Goal: Task Accomplishment & Management: Use online tool/utility

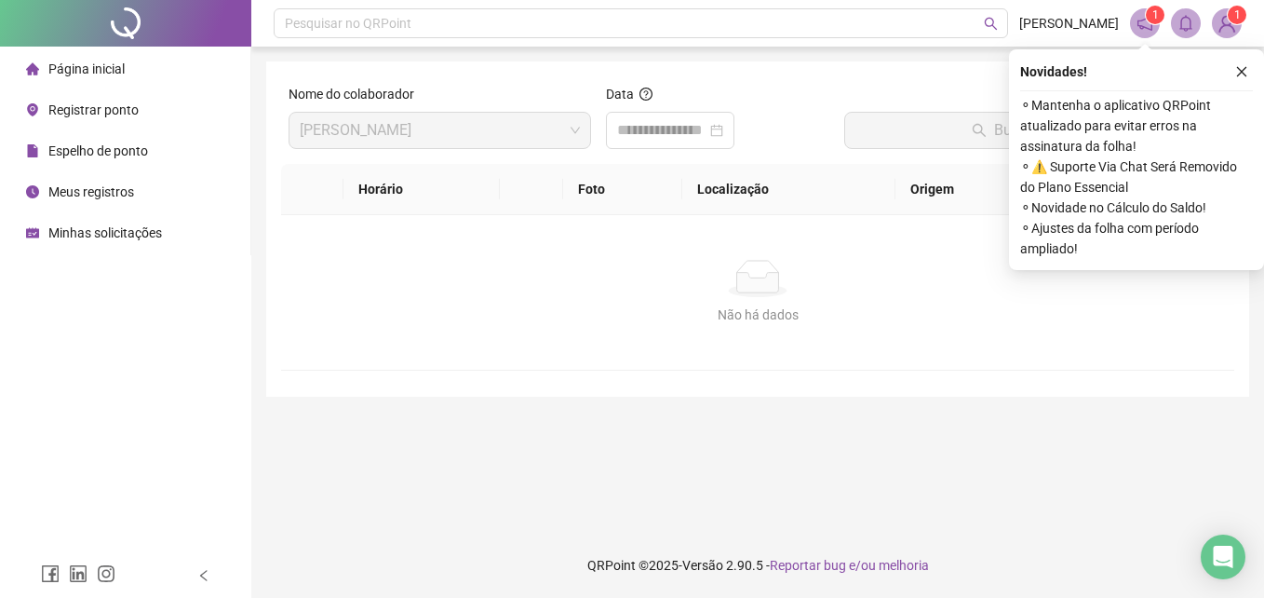
click at [129, 119] on div "Registrar ponto" at bounding box center [82, 109] width 113 height 37
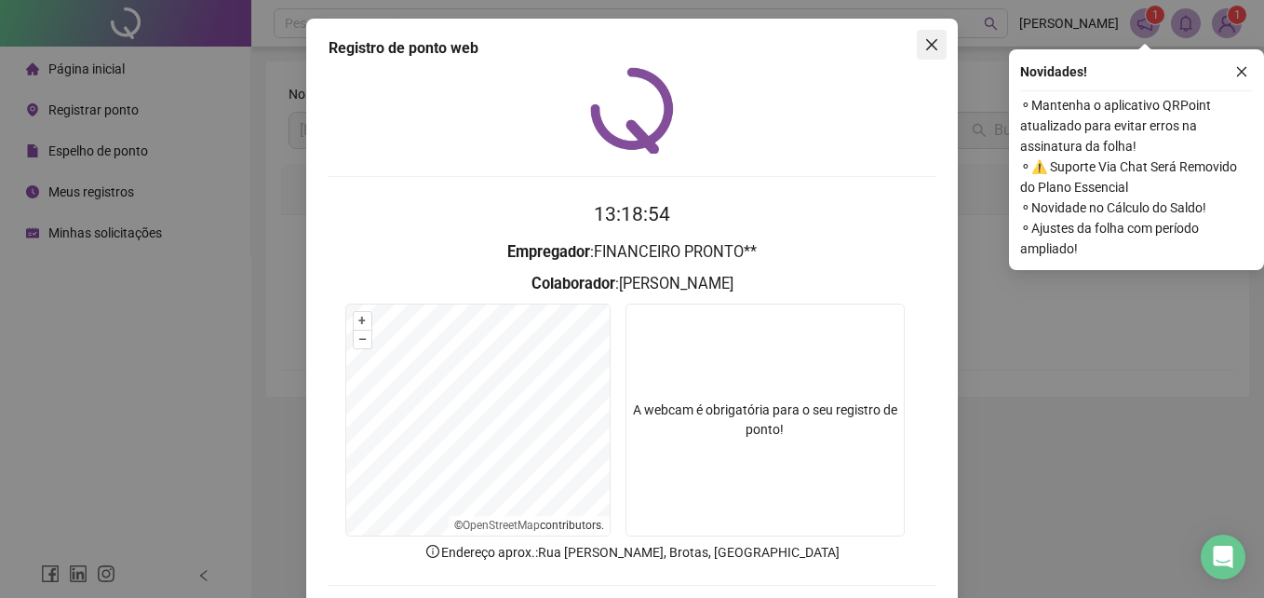
click at [926, 34] on button "Close" at bounding box center [932, 45] width 30 height 30
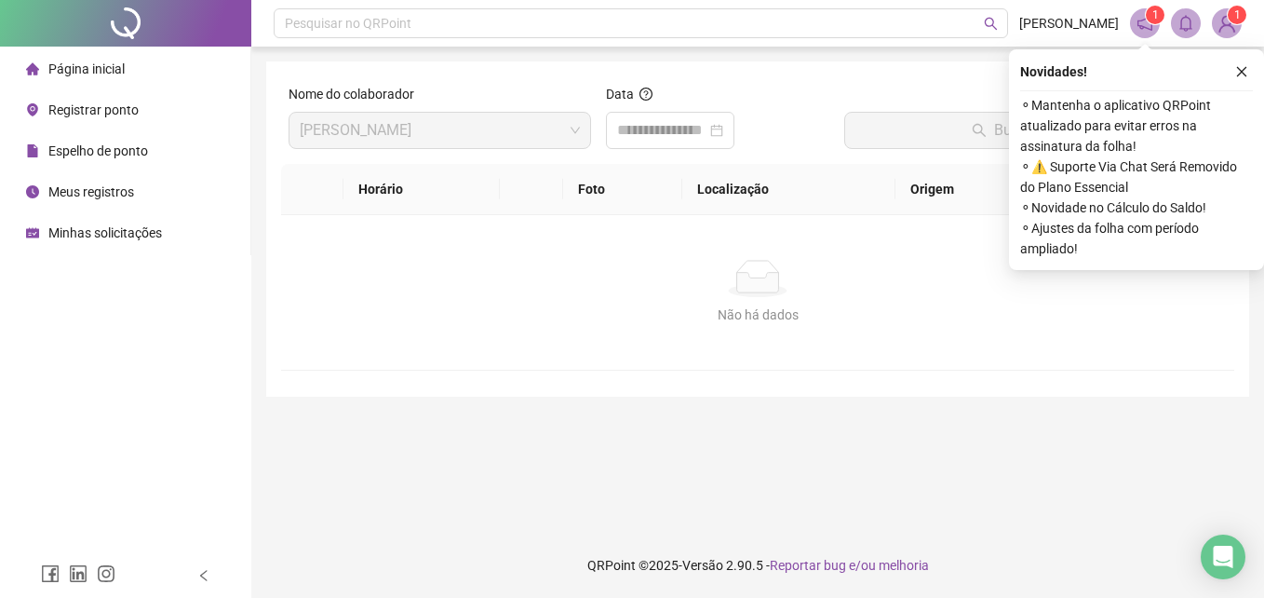
click at [103, 103] on span "Registrar ponto" at bounding box center [93, 109] width 90 height 15
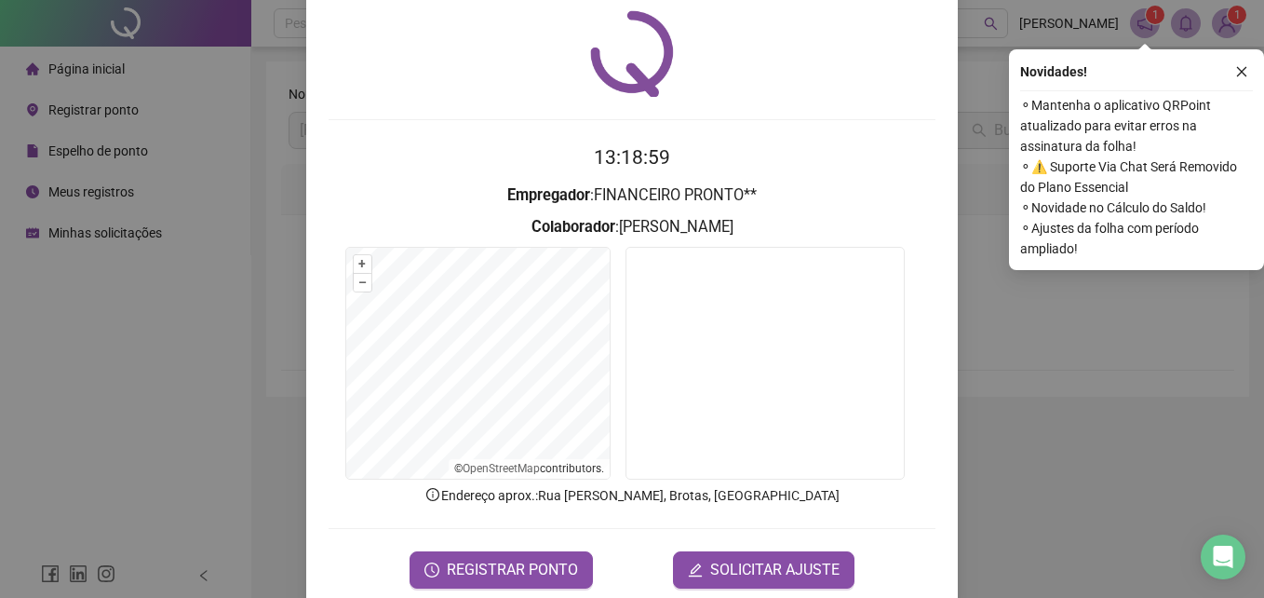
scroll to position [88, 0]
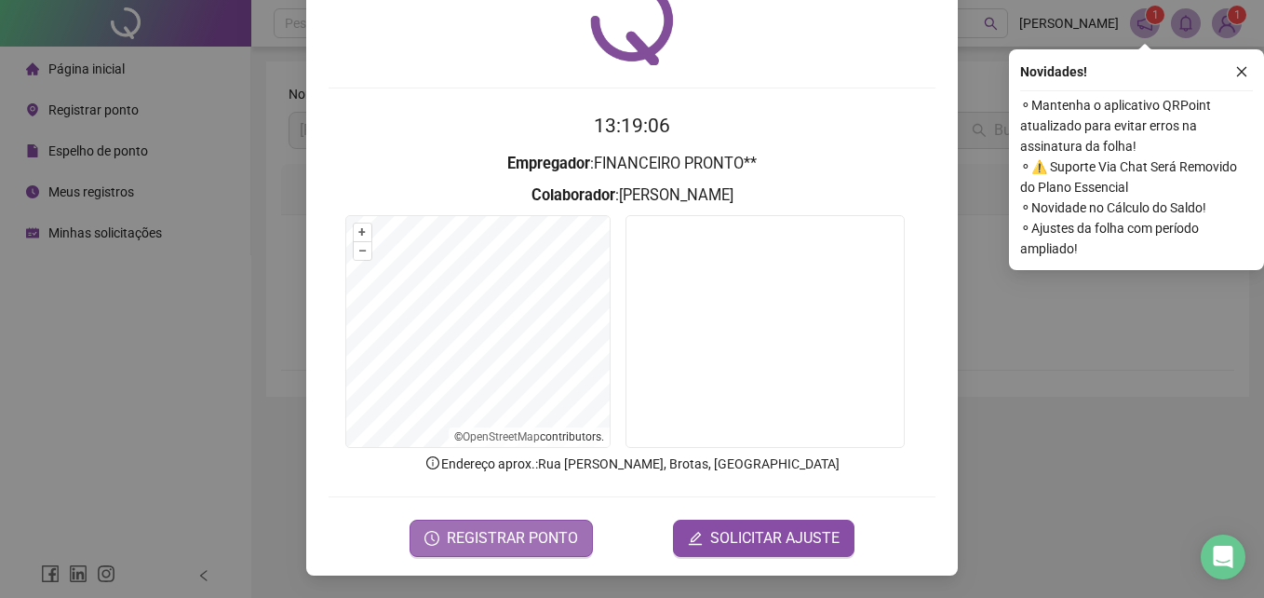
click at [512, 532] on span "REGISTRAR PONTO" at bounding box center [512, 538] width 131 height 22
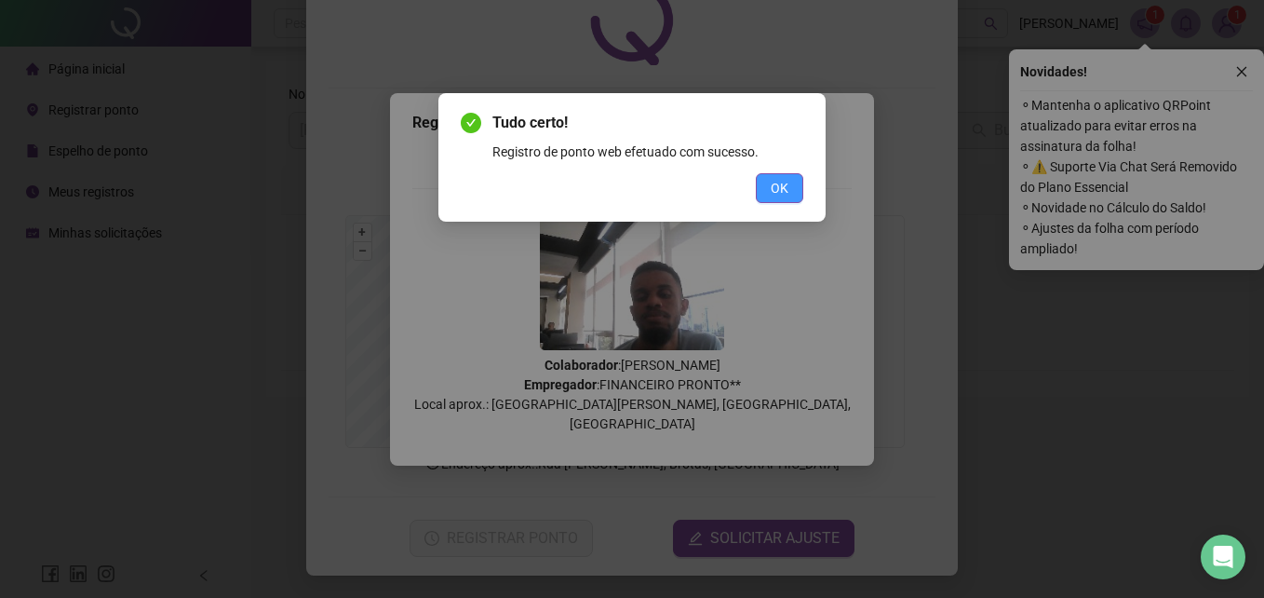
click at [769, 192] on button "OK" at bounding box center [779, 188] width 47 height 30
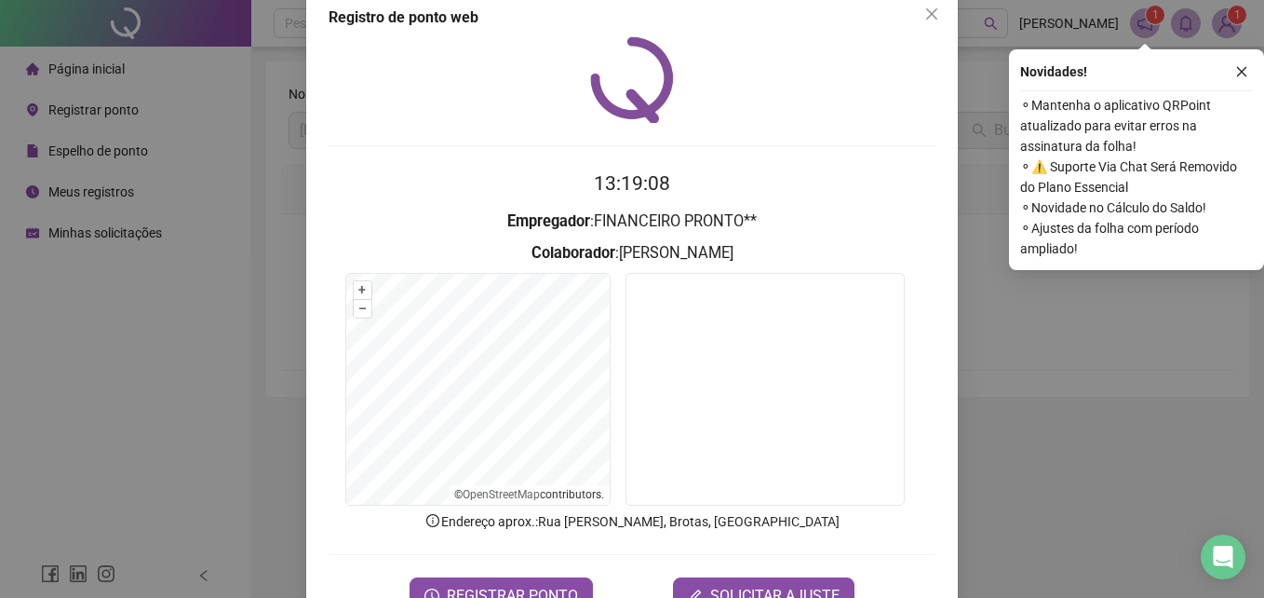
scroll to position [0, 0]
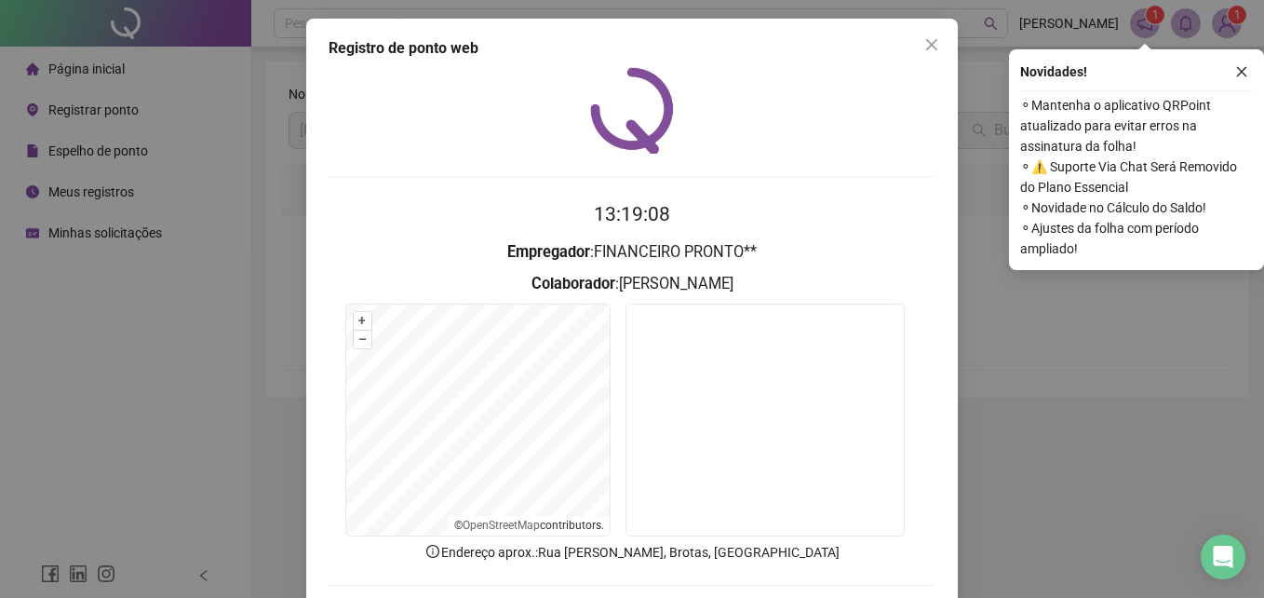
drag, startPoint x: 912, startPoint y: 36, endPoint x: 924, endPoint y: 40, distance: 12.7
click at [919, 39] on button "Close" at bounding box center [932, 45] width 30 height 30
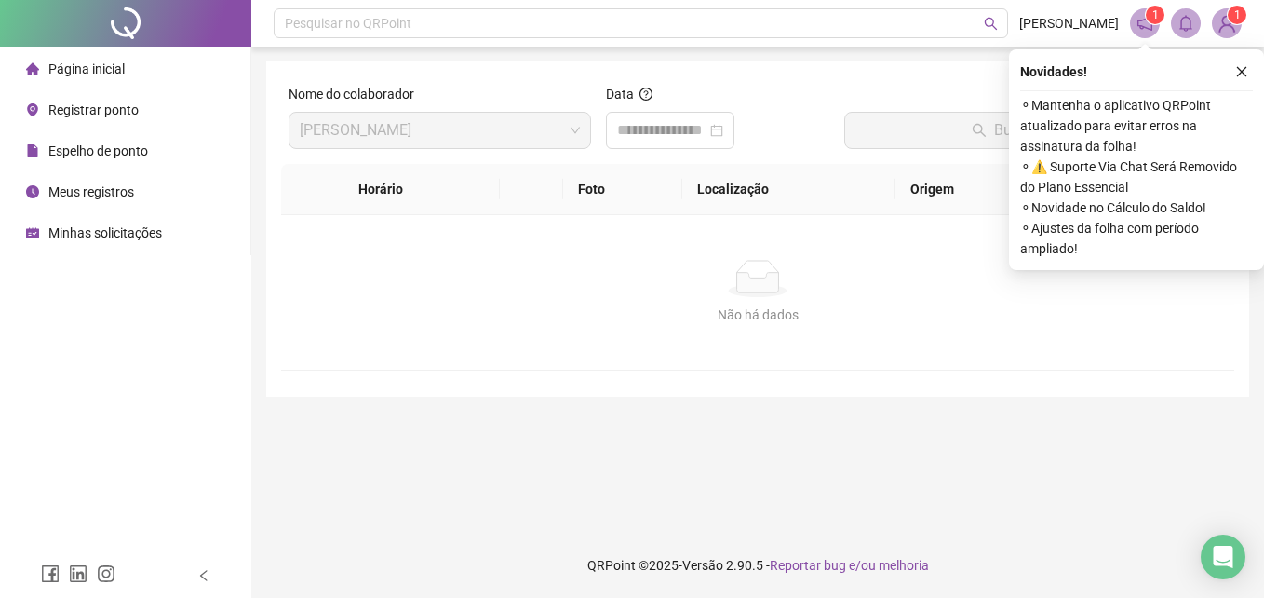
click at [924, 40] on header "Pesquisar no QRPoint [PERSON_NAME] 1 1" at bounding box center [757, 23] width 1013 height 47
click at [723, 127] on div at bounding box center [670, 130] width 106 height 22
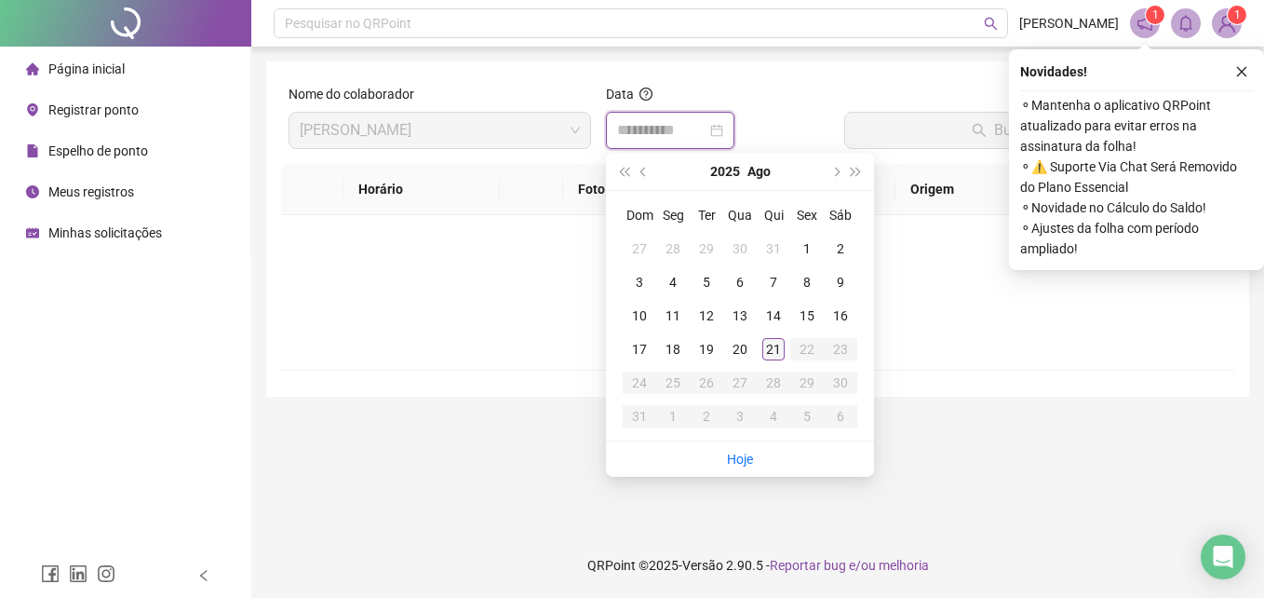
type input "**********"
click at [769, 340] on div "21" at bounding box center [774, 349] width 22 height 22
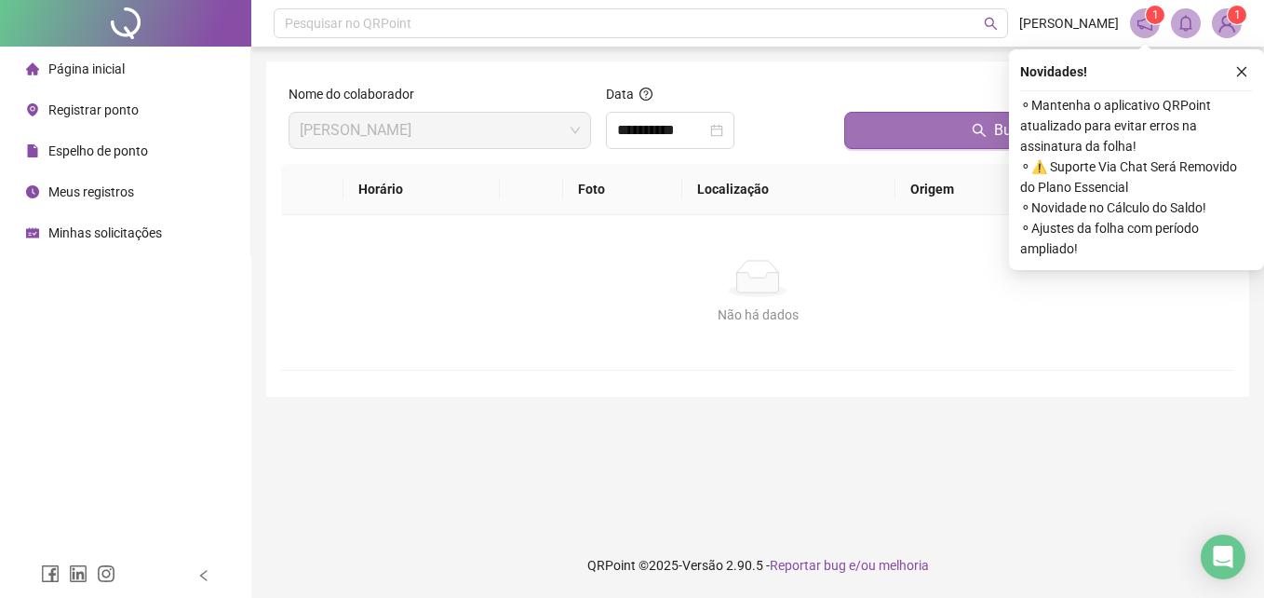
click at [898, 126] on button "Buscar registros" at bounding box center [1036, 130] width 383 height 37
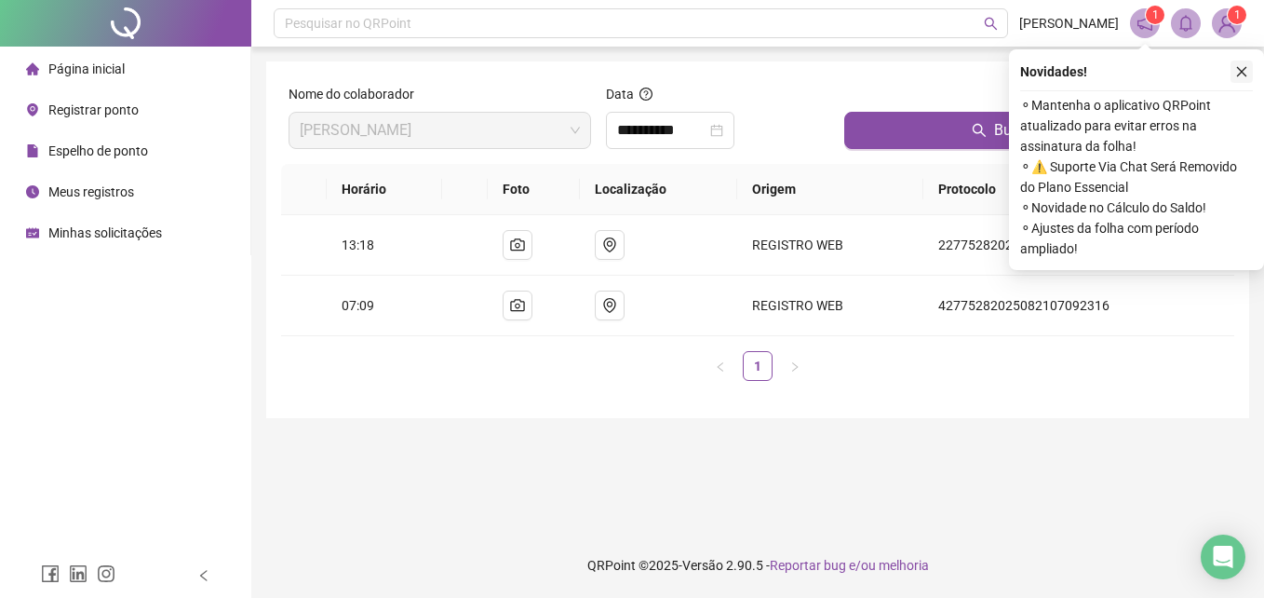
click at [1247, 66] on icon "close" at bounding box center [1242, 71] width 13 height 13
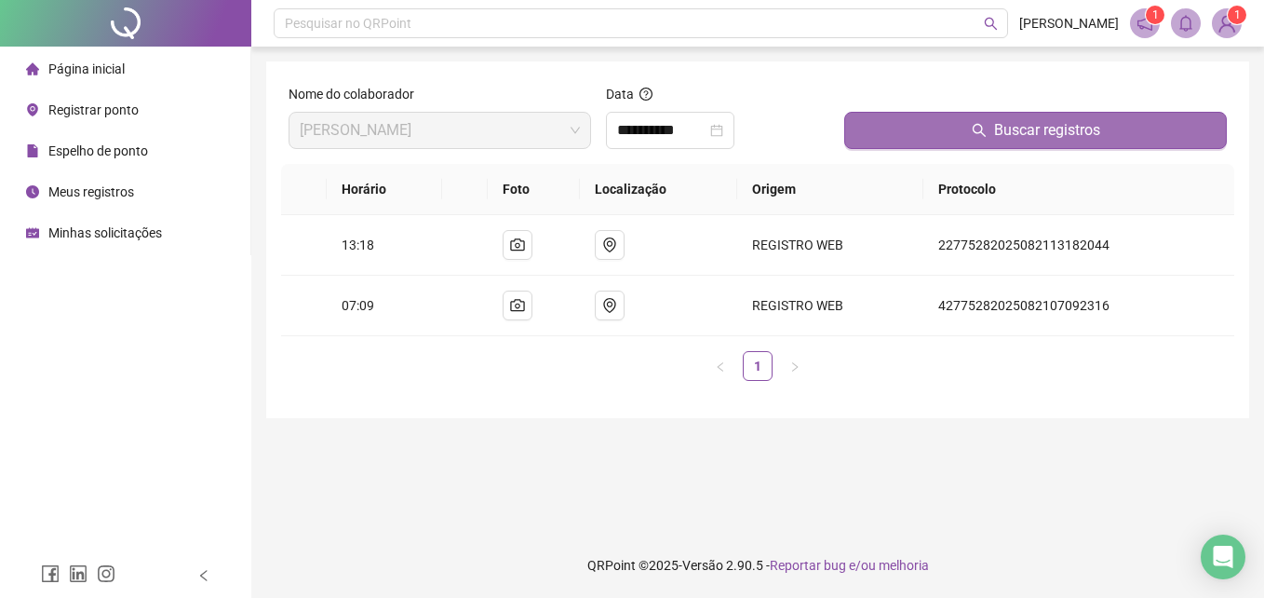
click at [1173, 115] on button "Buscar registros" at bounding box center [1036, 130] width 383 height 37
click at [1157, 127] on button "Buscar registros" at bounding box center [1036, 130] width 383 height 37
